Goal: Information Seeking & Learning: Learn about a topic

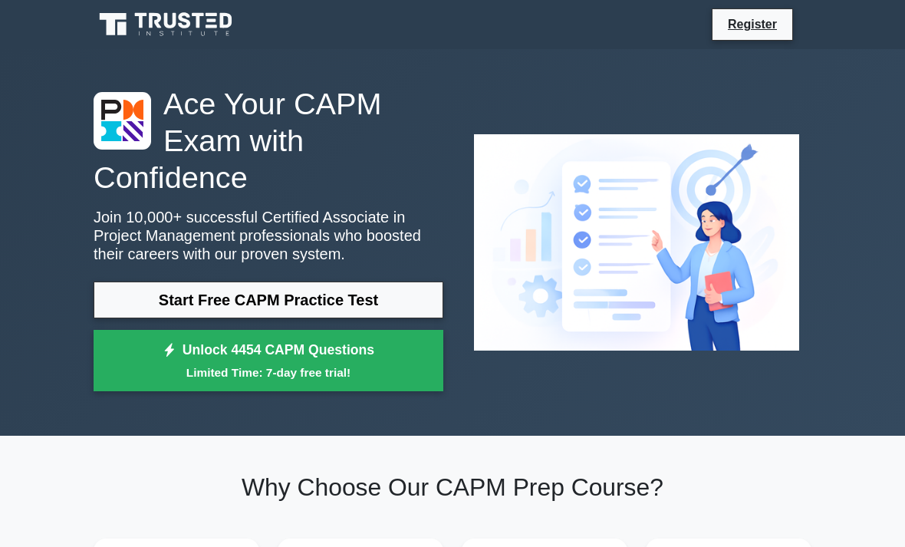
click at [140, 309] on link "Start Free CAPM Practice Test" at bounding box center [269, 299] width 350 height 37
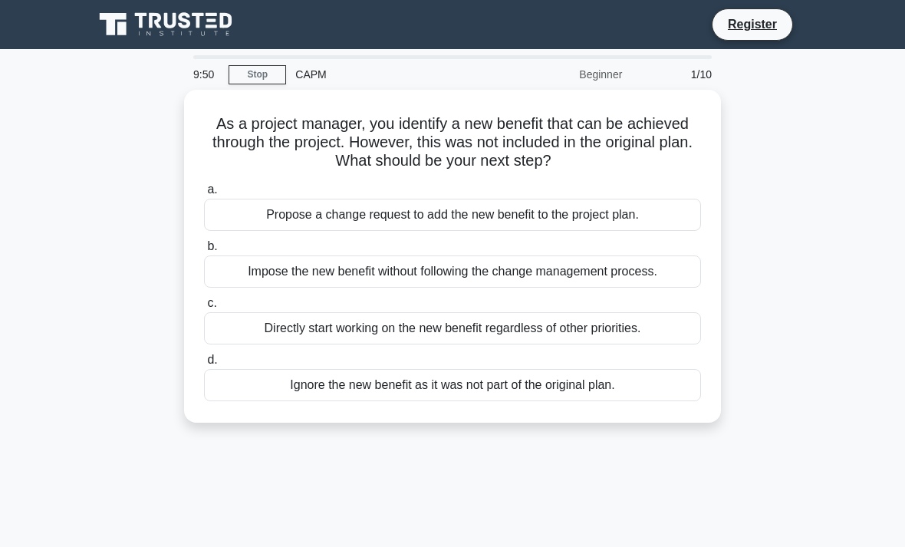
click at [256, 215] on div "Propose a change request to add the new benefit to the project plan." at bounding box center [452, 215] width 497 height 32
click at [204, 195] on input "a. Propose a change request to add the new benefit to the project plan." at bounding box center [204, 190] width 0 height 10
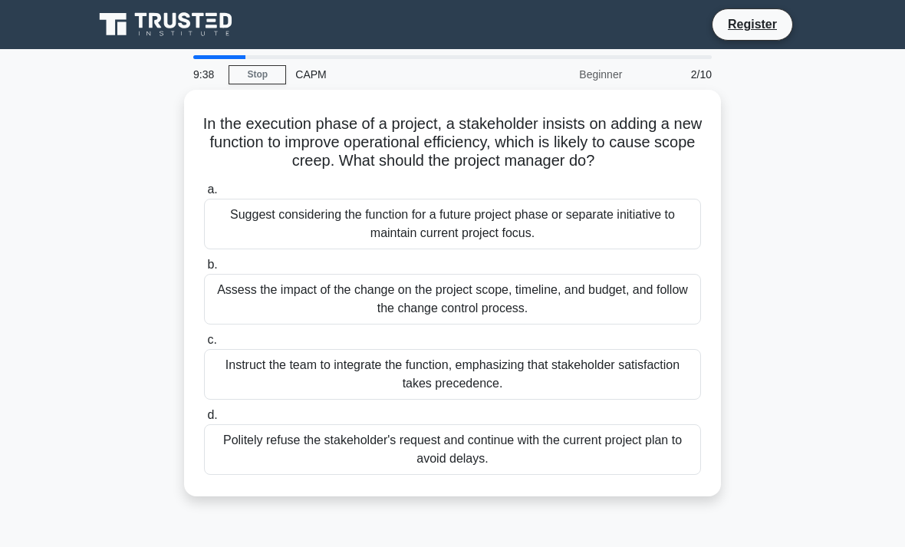
click at [231, 244] on div "Suggest considering the function for a future project phase or separate initiat…" at bounding box center [452, 224] width 497 height 51
click at [204, 195] on input "a. Suggest considering the function for a future project phase or separate init…" at bounding box center [204, 190] width 0 height 10
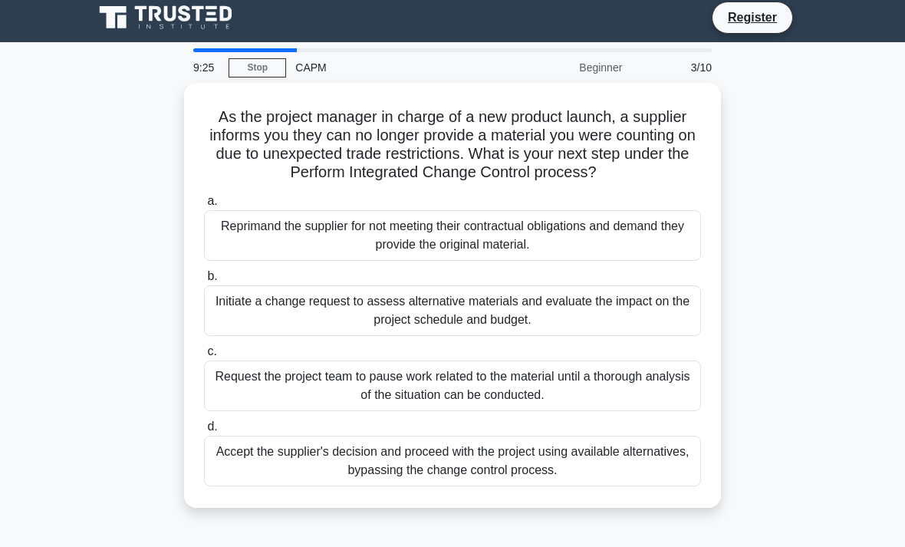
scroll to position [20, 0]
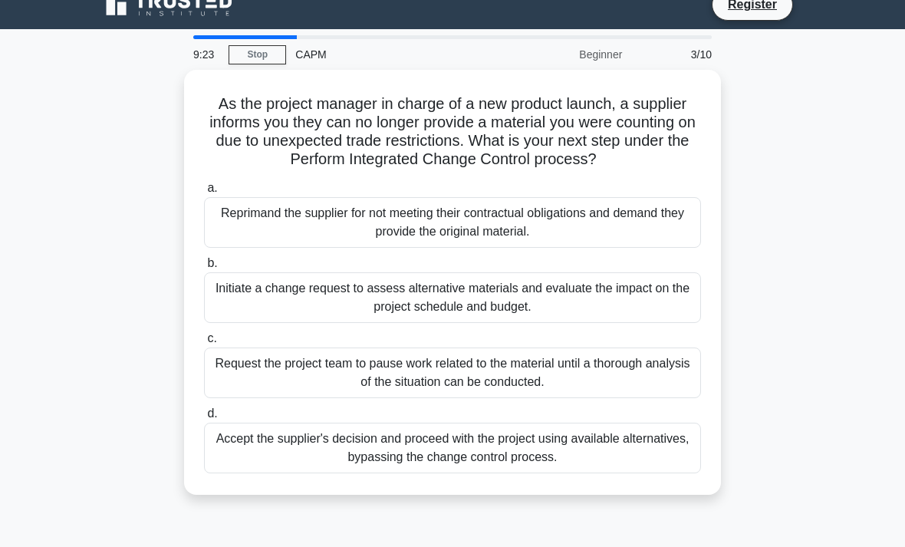
click at [269, 323] on div "Initiate a change request to assess alternative materials and evaluate the impa…" at bounding box center [452, 297] width 497 height 51
click at [204, 268] on input "b. Initiate a change request to assess alternative materials and evaluate the i…" at bounding box center [204, 263] width 0 height 10
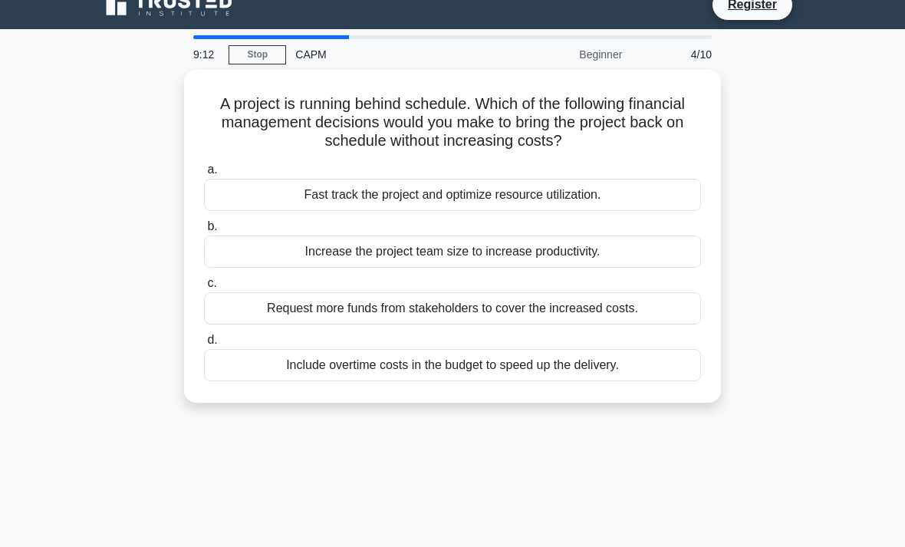
click at [337, 202] on div "Fast track the project and optimize resource utilization." at bounding box center [452, 195] width 497 height 32
click at [204, 175] on input "a. Fast track the project and optimize resource utilization." at bounding box center [204, 170] width 0 height 10
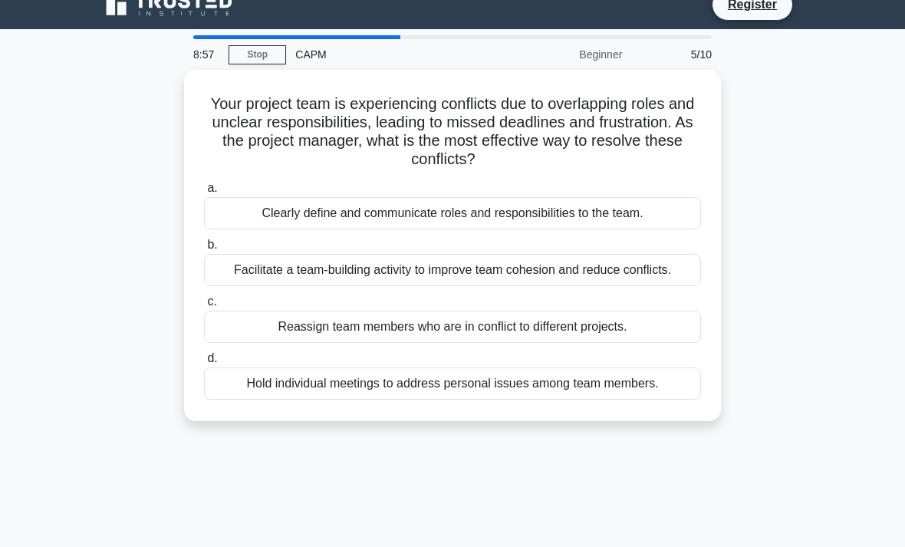
click at [270, 215] on div "Clearly define and communicate roles and responsibilities to the team." at bounding box center [452, 213] width 497 height 32
click at [204, 193] on input "a. Clearly define and communicate roles and responsibilities to the team." at bounding box center [204, 188] width 0 height 10
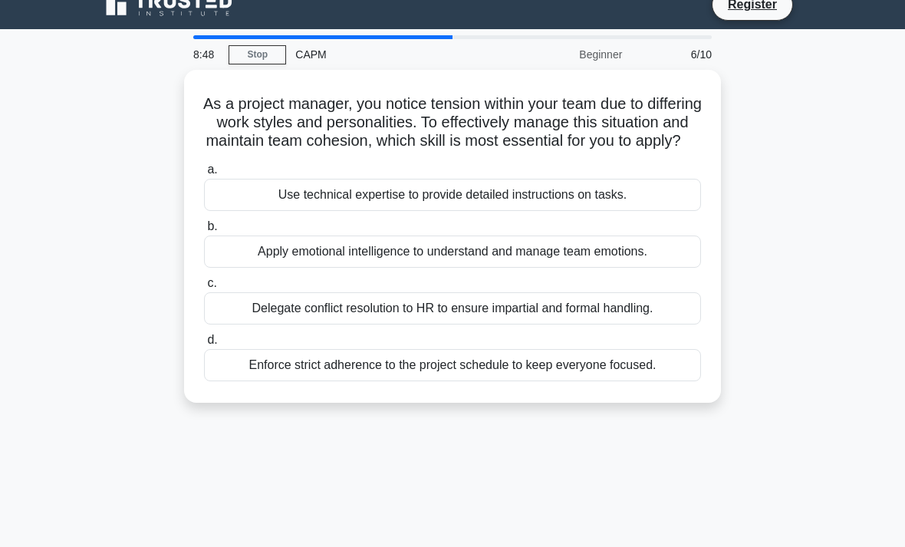
click at [270, 268] on div "Apply emotional intelligence to understand and manage team emotions." at bounding box center [452, 251] width 497 height 32
click at [204, 232] on input "b. Apply emotional intelligence to understand and manage team emotions." at bounding box center [204, 227] width 0 height 10
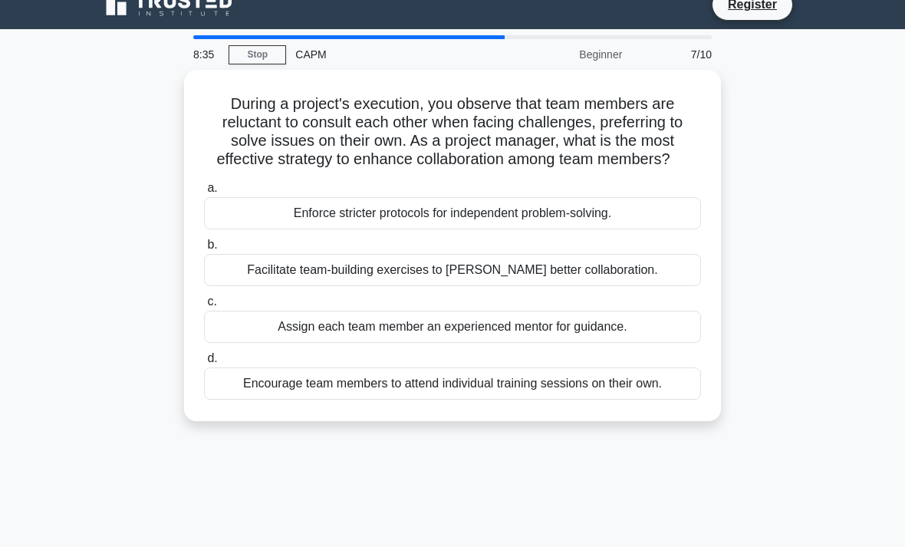
click at [383, 286] on div "Facilitate team-building exercises to foster better collaboration." at bounding box center [452, 270] width 497 height 32
click at [204, 250] on input "b. Facilitate team-building exercises to foster better collaboration." at bounding box center [204, 245] width 0 height 10
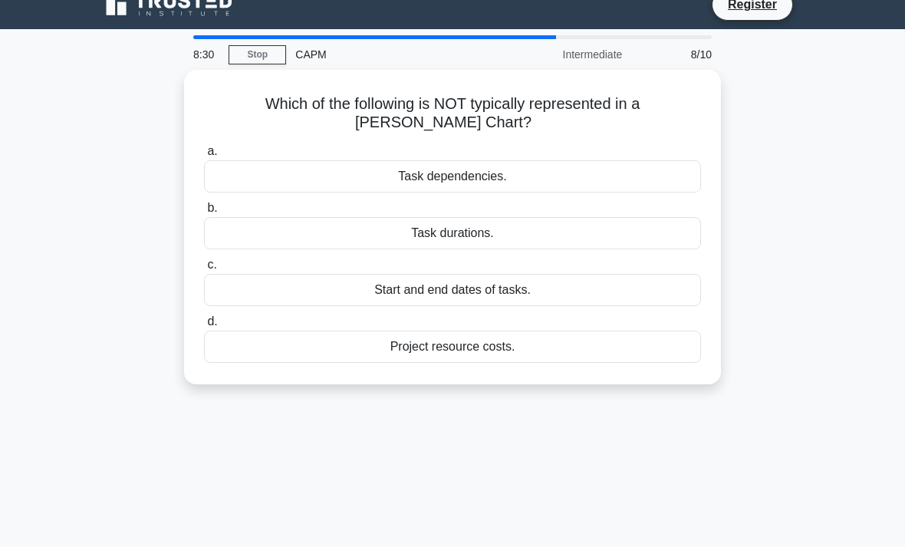
click at [316, 351] on div "Project resource costs." at bounding box center [452, 347] width 497 height 32
click at [204, 327] on input "d. Project resource costs." at bounding box center [204, 322] width 0 height 10
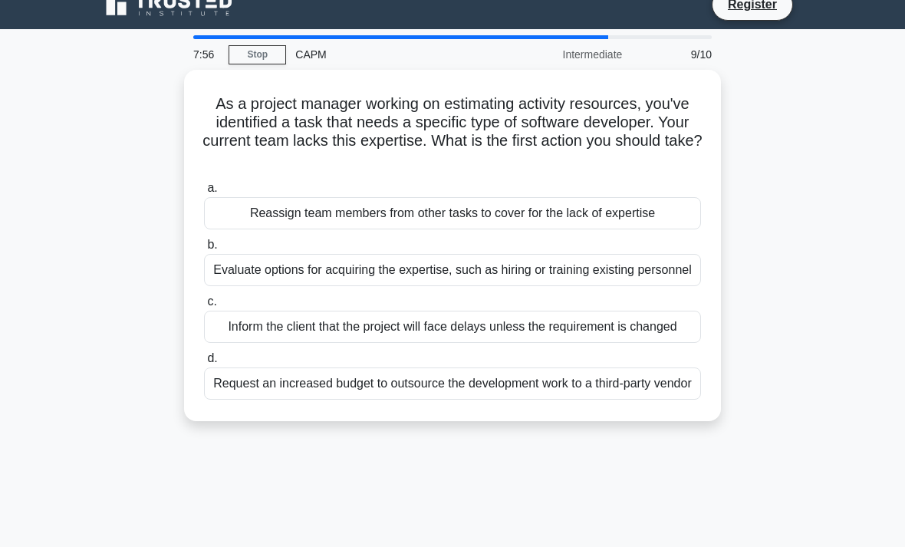
click at [352, 269] on div "Evaluate options for acquiring the expertise, such as hiring or training existi…" at bounding box center [452, 270] width 497 height 32
click at [204, 250] on input "b. Evaluate options for acquiring the expertise, such as hiring or training exi…" at bounding box center [204, 245] width 0 height 10
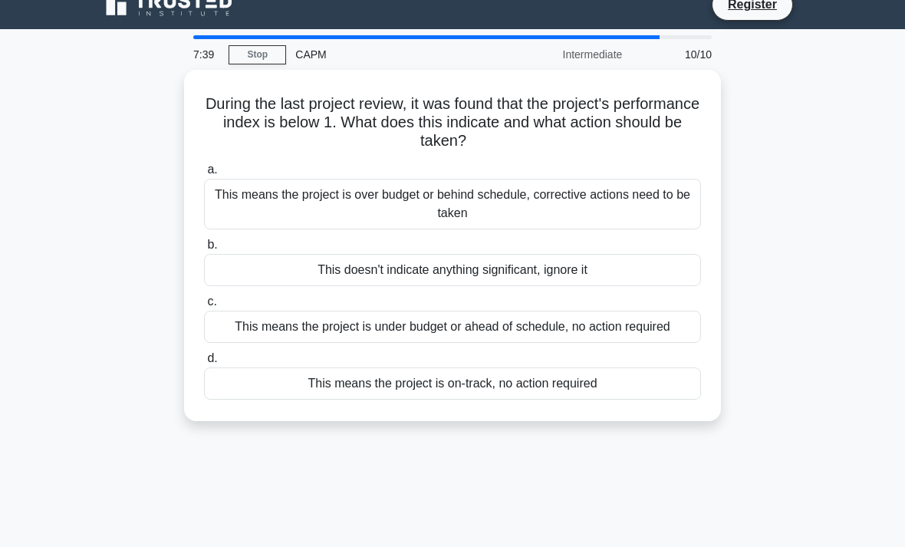
click at [300, 208] on div "This means the project is over budget or behind schedule, corrective actions ne…" at bounding box center [452, 204] width 497 height 51
click at [204, 175] on input "a. This means the project is over budget or behind schedule, corrective actions…" at bounding box center [204, 170] width 0 height 10
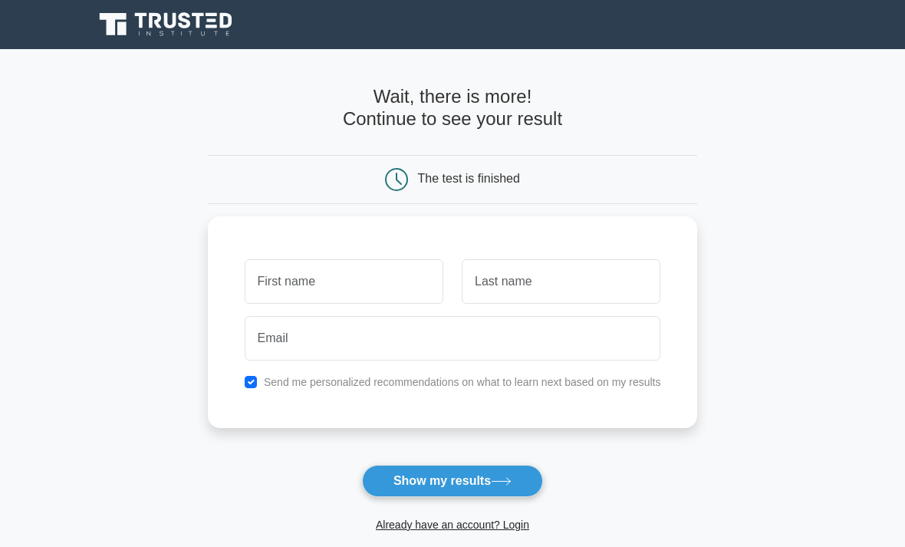
click at [439, 485] on button "Show my results" at bounding box center [452, 481] width 181 height 32
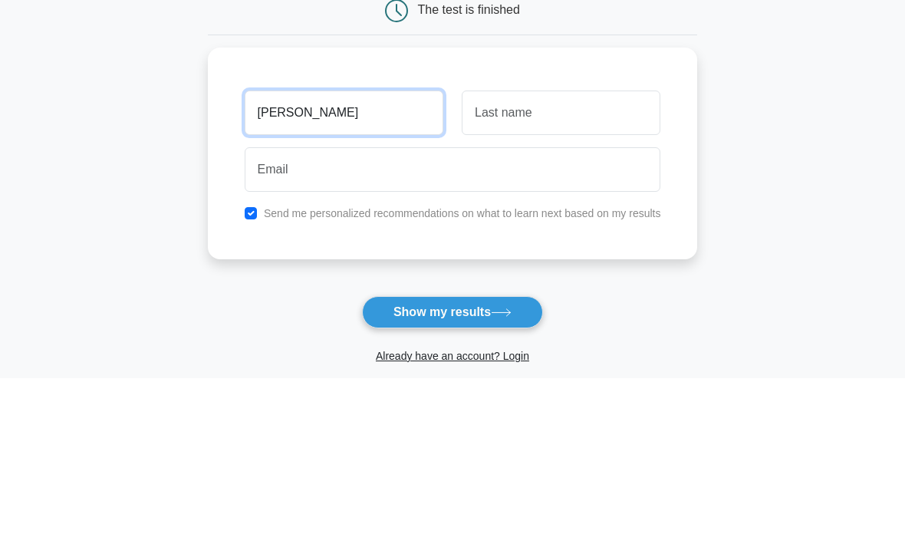
type input "[PERSON_NAME]"
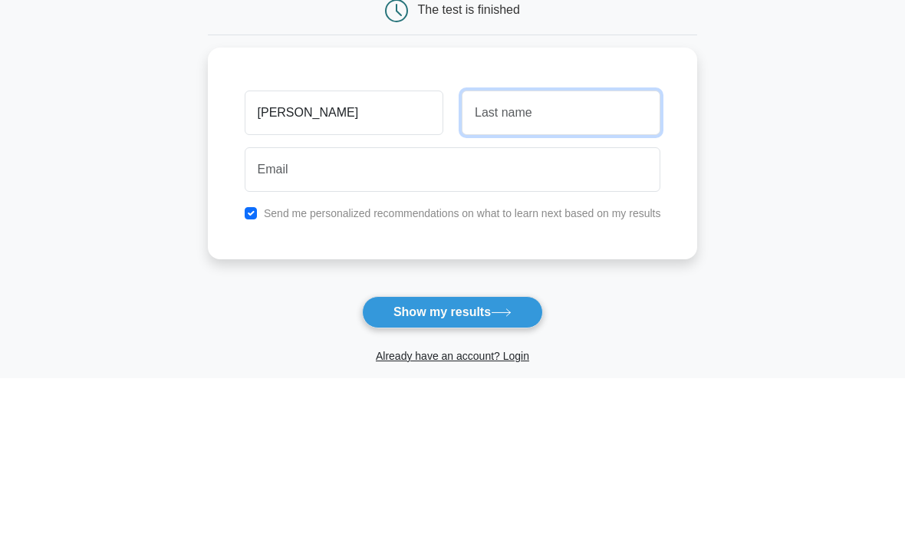
click at [498, 259] on input "text" at bounding box center [561, 281] width 199 height 44
type input "wiszne"
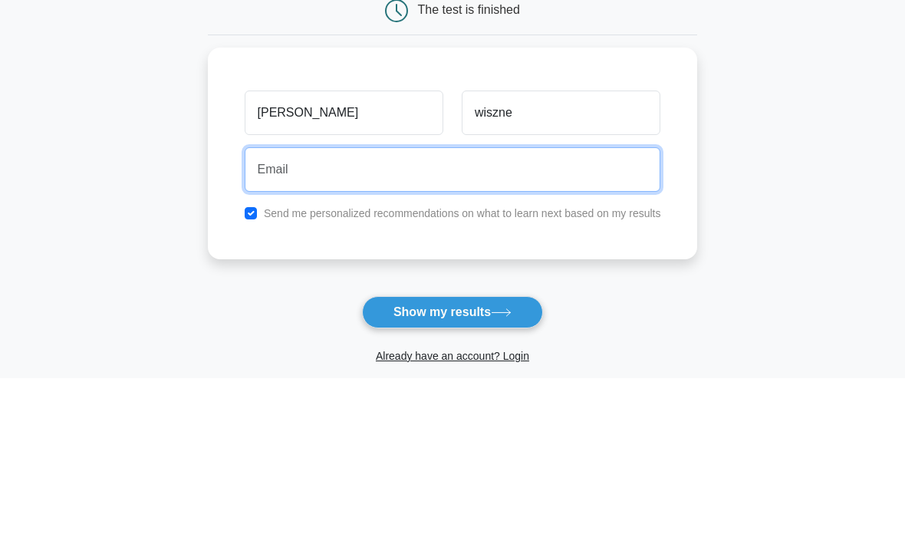
click at [258, 316] on input "email" at bounding box center [453, 338] width 416 height 44
type input "sisu2020@gmail.com"
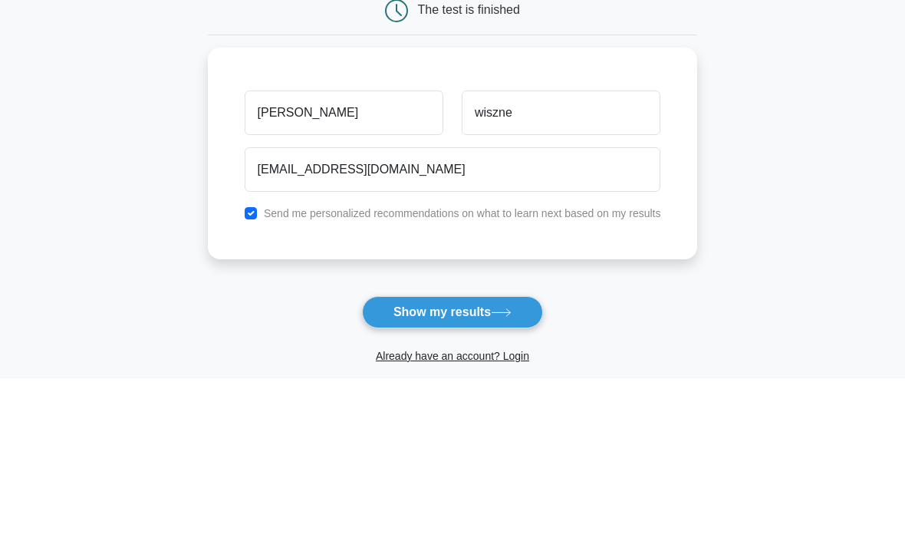
click at [245, 376] on input "checkbox" at bounding box center [251, 382] width 12 height 12
checkbox input "false"
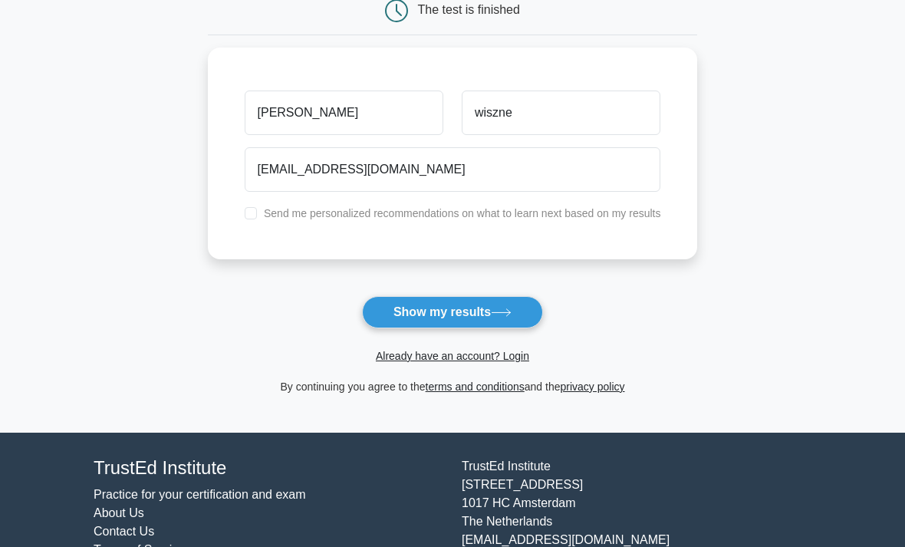
click at [448, 311] on button "Show my results" at bounding box center [452, 312] width 181 height 32
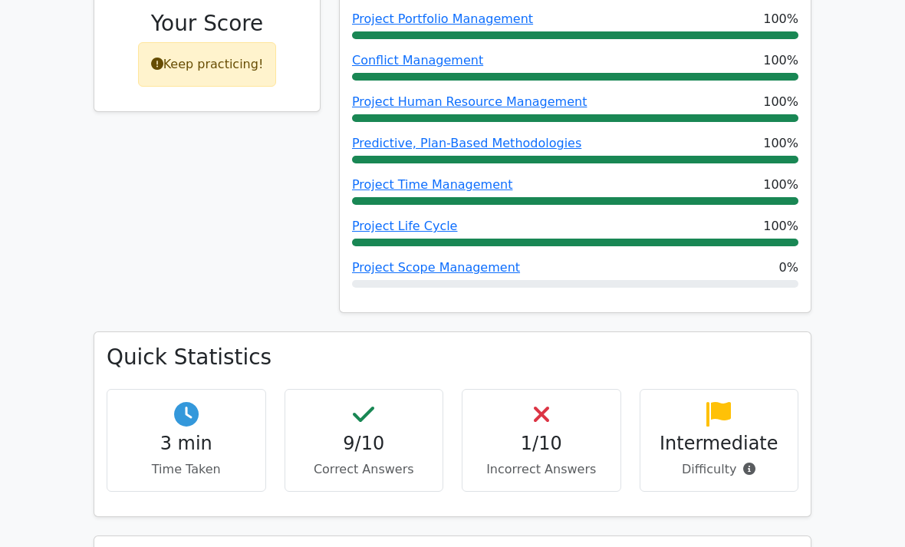
scroll to position [821, 0]
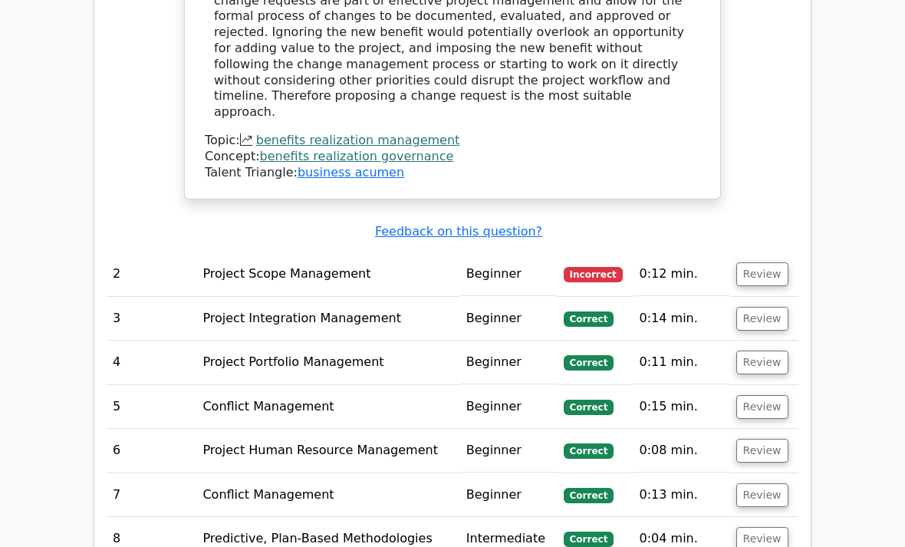
click at [759, 263] on button "Review" at bounding box center [762, 275] width 52 height 24
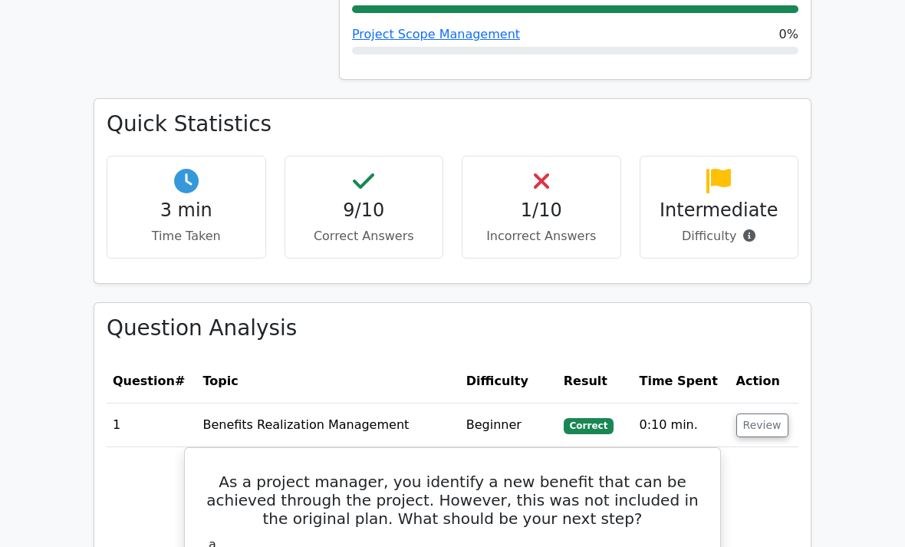
scroll to position [1052, 0]
